Goal: Task Accomplishment & Management: Use online tool/utility

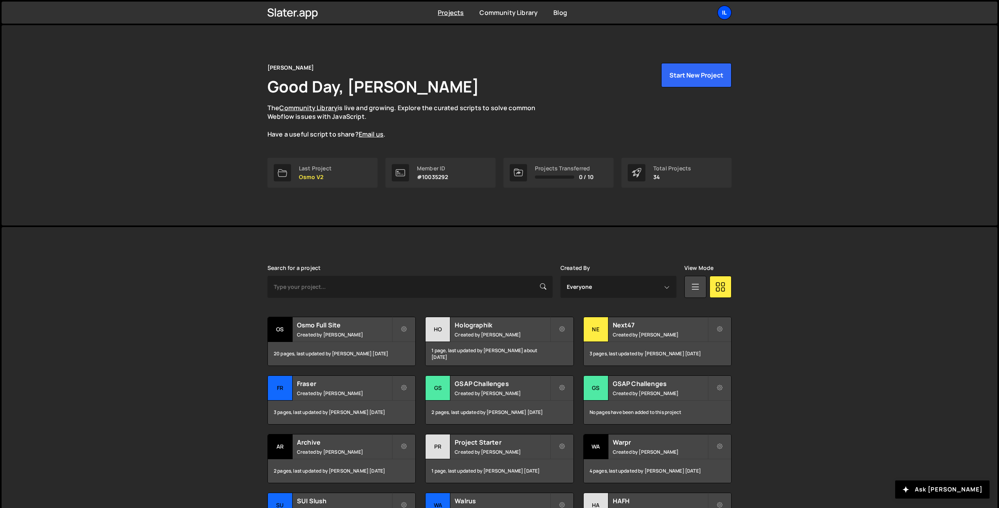
click at [723, 11] on div "Il" at bounding box center [725, 13] width 14 height 14
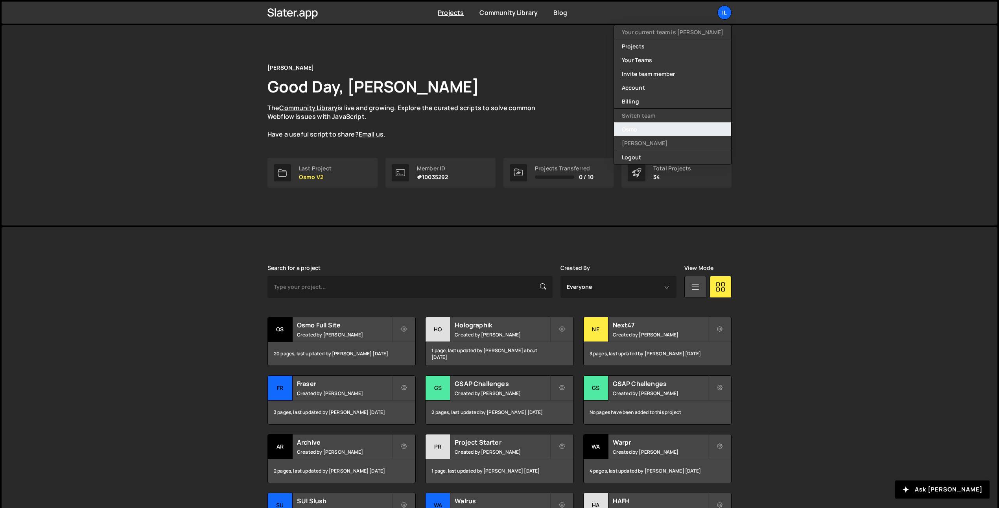
click at [676, 129] on link "Osmo" at bounding box center [672, 129] width 117 height 14
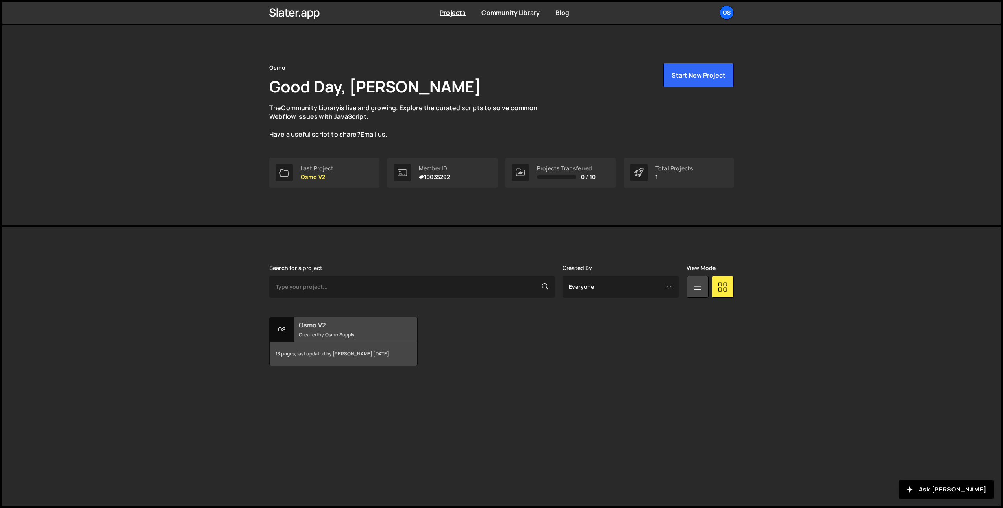
click at [304, 326] on h2 "Osmo V2" at bounding box center [346, 325] width 95 height 9
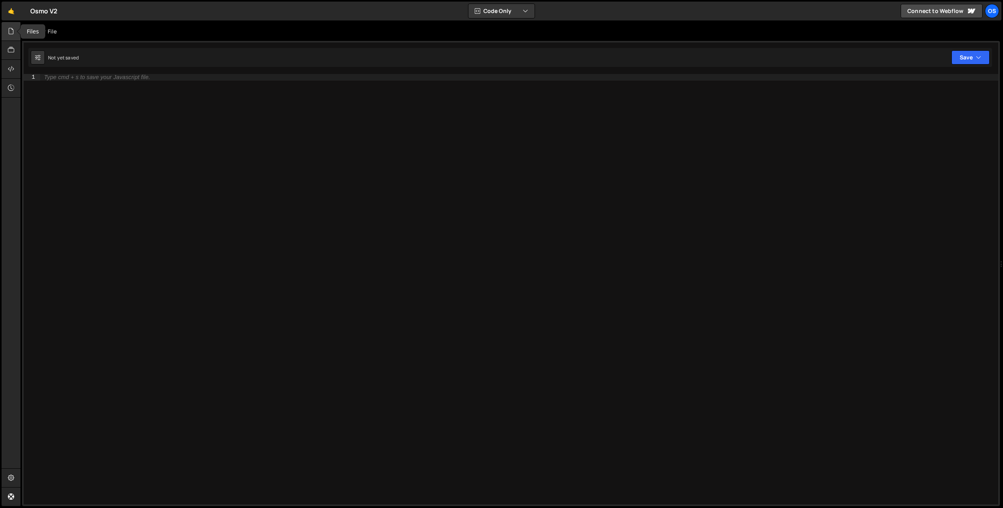
click at [9, 27] on icon at bounding box center [11, 31] width 6 height 9
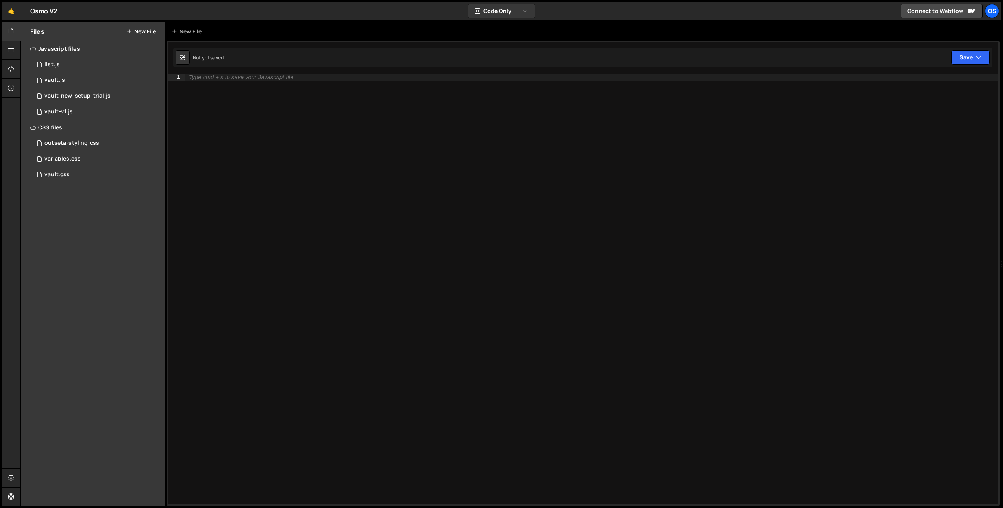
click at [30, 126] on icon at bounding box center [33, 127] width 6 height 6
click at [147, 30] on button "New File" at bounding box center [141, 31] width 30 height 6
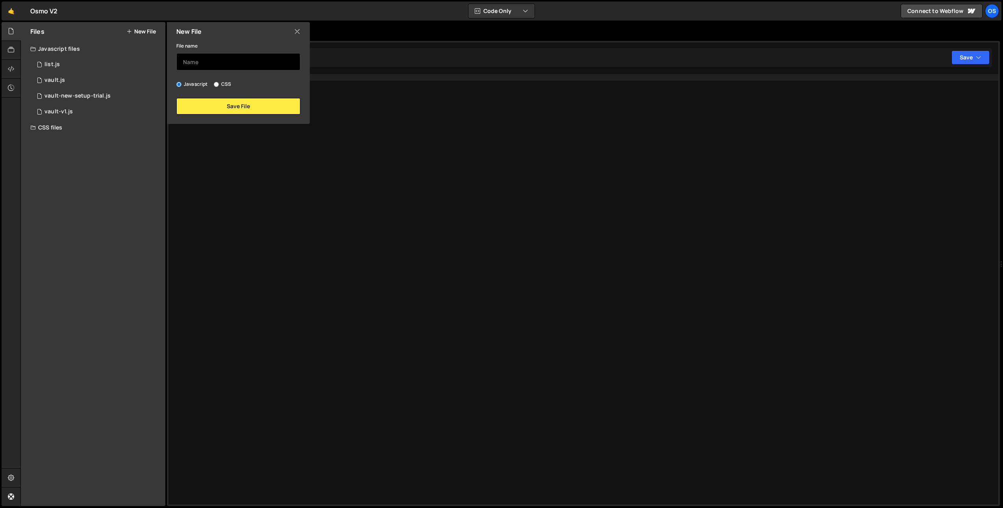
click at [194, 63] on input "text" at bounding box center [238, 61] width 124 height 17
type input "marketing"
click at [230, 109] on button "Save File" at bounding box center [238, 106] width 124 height 17
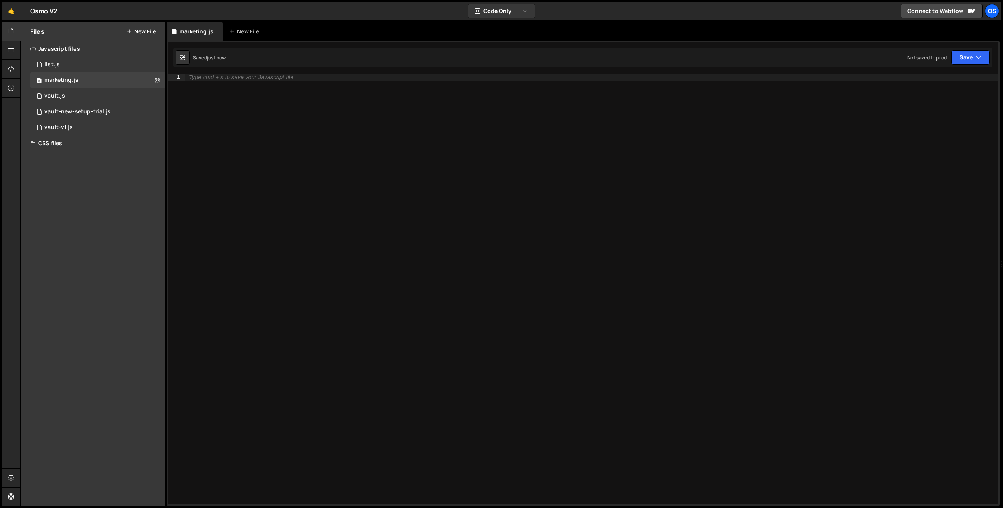
click at [201, 86] on div "Type cmd + s to save your Javascript file." at bounding box center [591, 295] width 813 height 443
paste textarea "gsap.registerPlugin(Draggable,InertiaPlugin,ScrollTrigger,SplitText,CustomEase)"
type textarea "gsap.registerPlugin(Draggable,InertiaPlugin,ScrollTrigger,SplitText,CustomEase)"
click at [323, 109] on div "gsap . registerPlugin ( Draggable , InertiaPlugin , ScrollTrigger , SplitText ,…" at bounding box center [591, 295] width 813 height 443
click at [383, 104] on div "gsap . registerPlugin ( Draggable , InertiaPlugin , ScrollTrigger , SplitText ,…" at bounding box center [591, 295] width 813 height 443
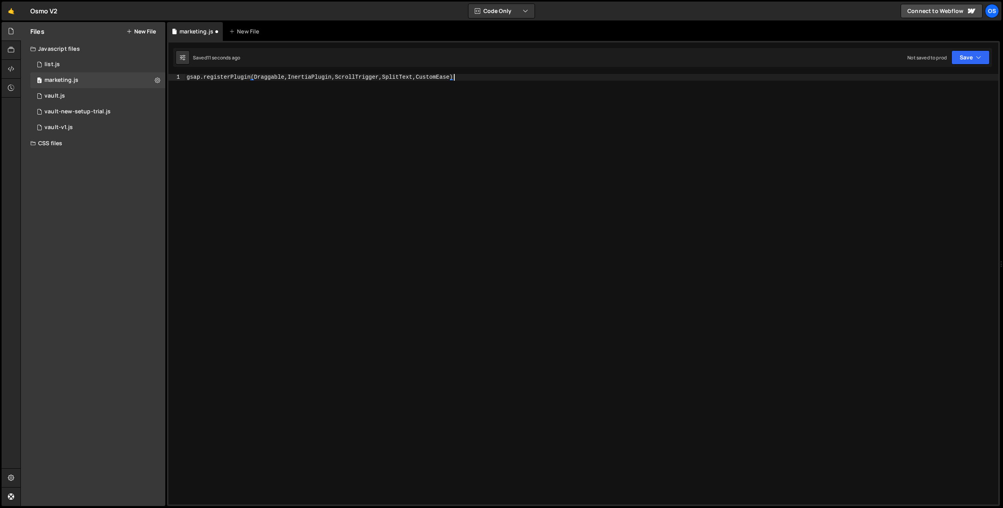
click at [373, 116] on div "gsap . registerPlugin ( Draggable , InertiaPlugin , ScrollTrigger , SplitText ,…" at bounding box center [591, 295] width 813 height 443
click at [140, 33] on button "New File" at bounding box center [141, 31] width 30 height 6
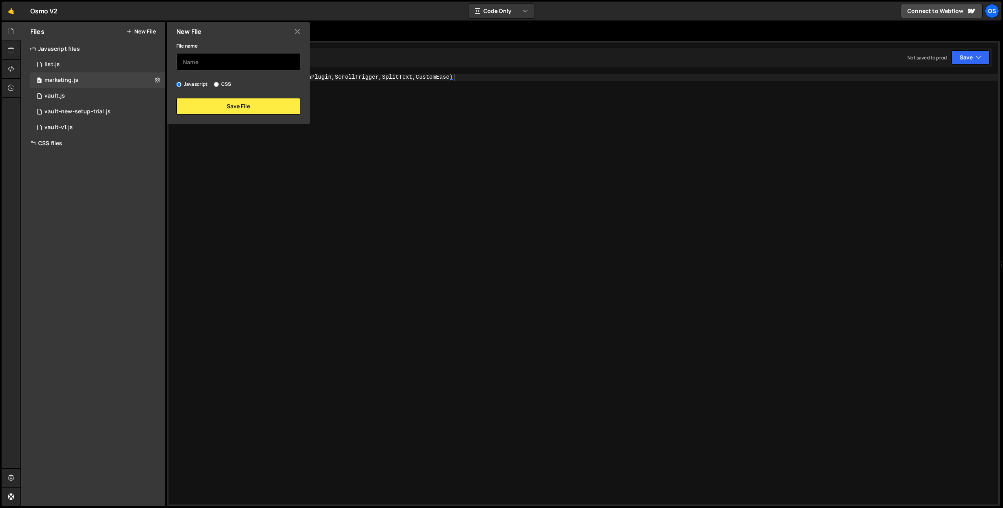
click at [210, 59] on input "text" at bounding box center [238, 61] width 124 height 17
type input "marketing-ilja"
click at [224, 101] on button "Save File" at bounding box center [238, 106] width 124 height 17
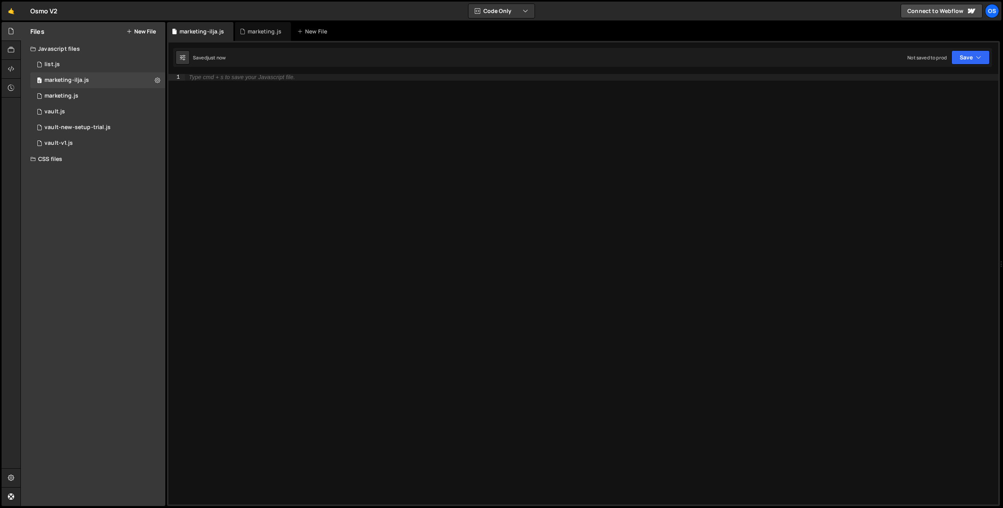
drag, startPoint x: 143, startPoint y: 29, endPoint x: 167, endPoint y: 55, distance: 35.1
click at [143, 29] on button "New File" at bounding box center [141, 31] width 30 height 6
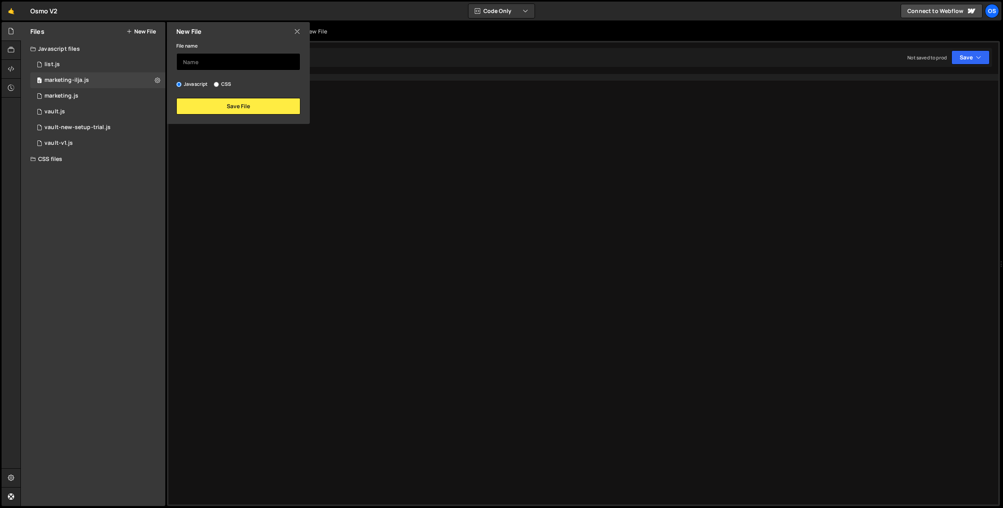
click at [199, 57] on input "text" at bounding box center [238, 61] width 124 height 17
type input "n"
type input "marketing-dennis"
click at [212, 111] on button "Save File" at bounding box center [238, 106] width 124 height 17
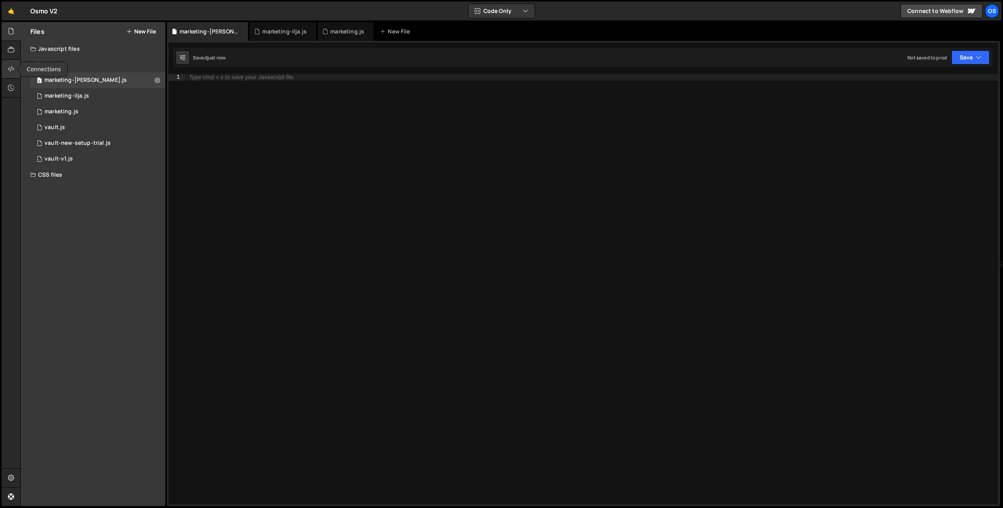
click at [9, 65] on icon at bounding box center [11, 69] width 6 height 9
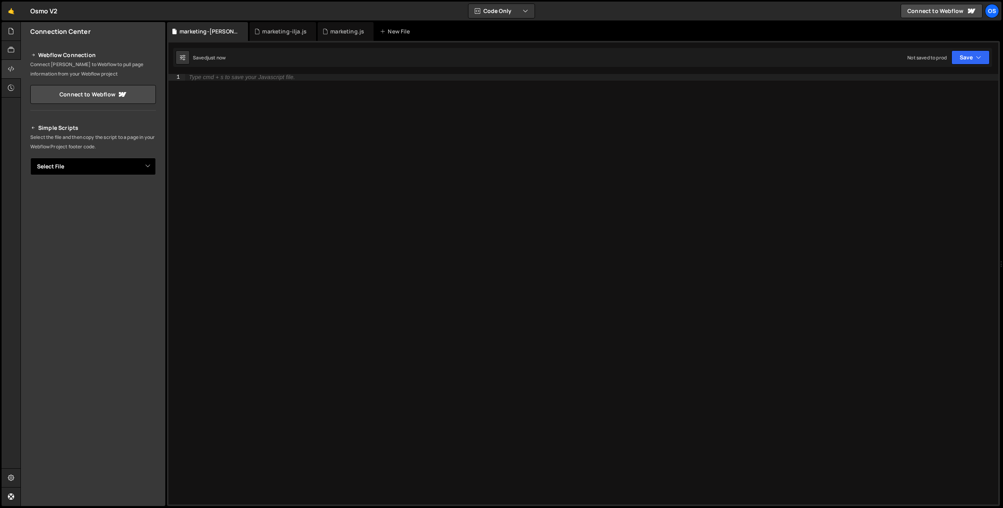
click at [146, 168] on select "Select File list.js vault.js vault-new-setup-trial.js vault-v1.js outseta-styli…" at bounding box center [93, 166] width 126 height 17
select select "45422"
click at [30, 158] on select "Select File list.js vault.js vault-new-setup-trial.js vault-v1.js outseta-styli…" at bounding box center [93, 166] width 126 height 17
click at [149, 194] on button "Button group with nested dropdown" at bounding box center [150, 193] width 11 height 17
click at [140, 205] on link "Copy Staging js" at bounding box center [122, 208] width 65 height 11
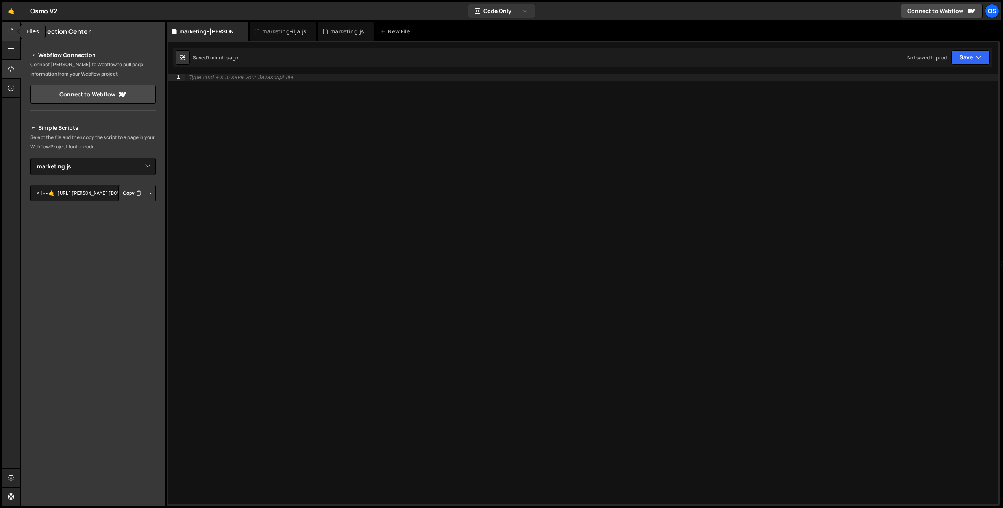
click at [7, 35] on div at bounding box center [11, 31] width 19 height 19
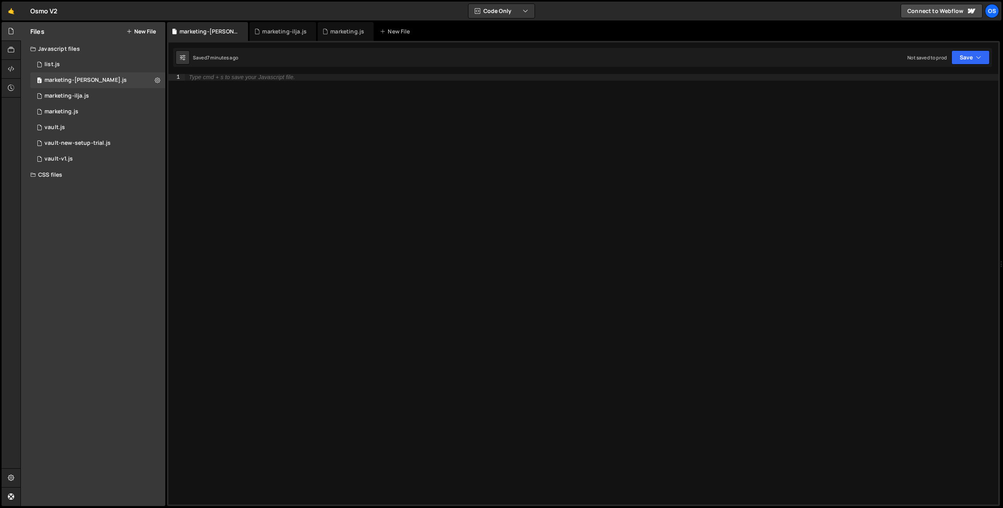
click at [31, 46] on icon at bounding box center [33, 49] width 6 height 6
